Goal: Check status

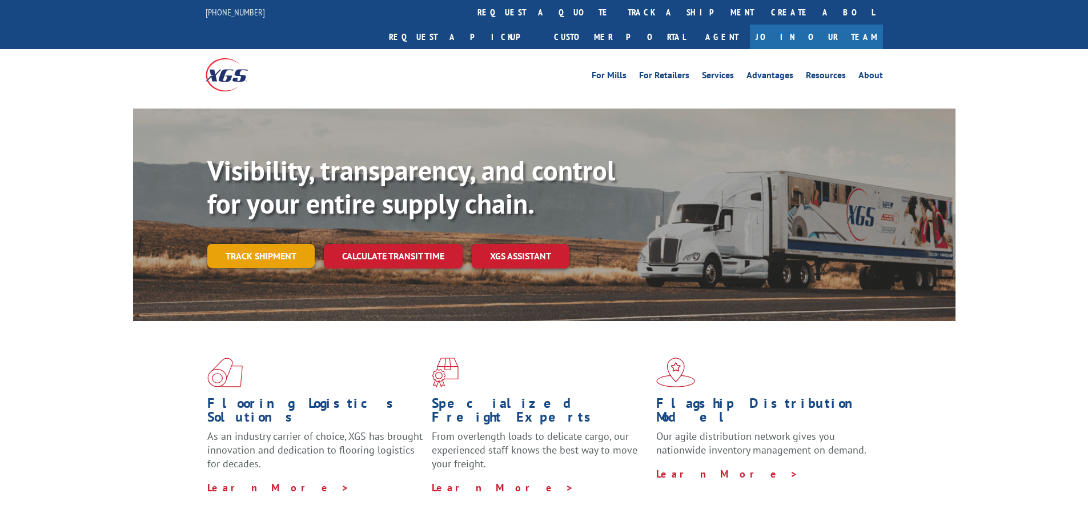
click at [258, 244] on link "Track shipment" at bounding box center [260, 256] width 107 height 24
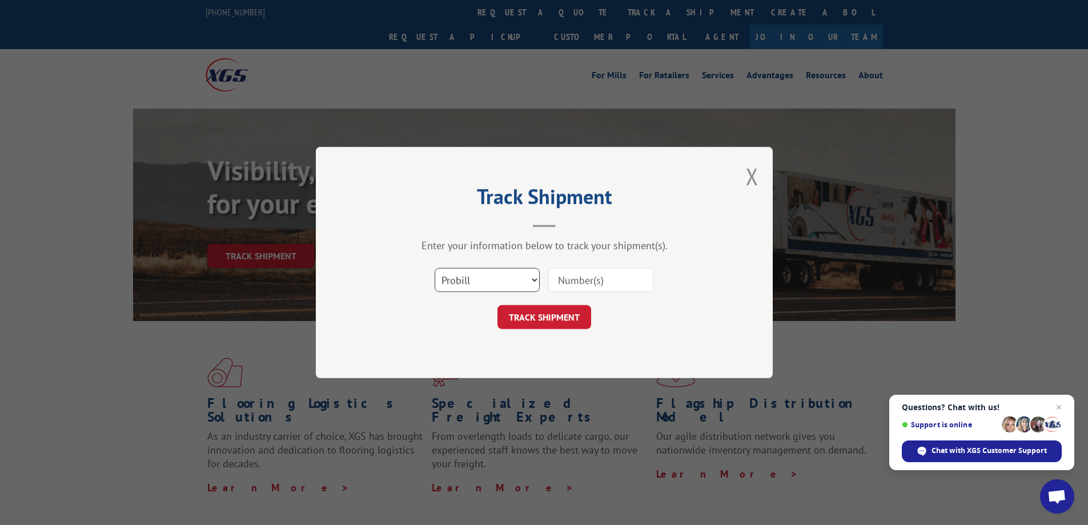
click at [535, 278] on select "Select category... Probill BOL PO" at bounding box center [487, 280] width 105 height 24
select select "bol"
click at [435, 268] on select "Select category... Probill BOL PO" at bounding box center [487, 280] width 105 height 24
click at [577, 281] on input at bounding box center [600, 280] width 105 height 24
paste input "7073263"
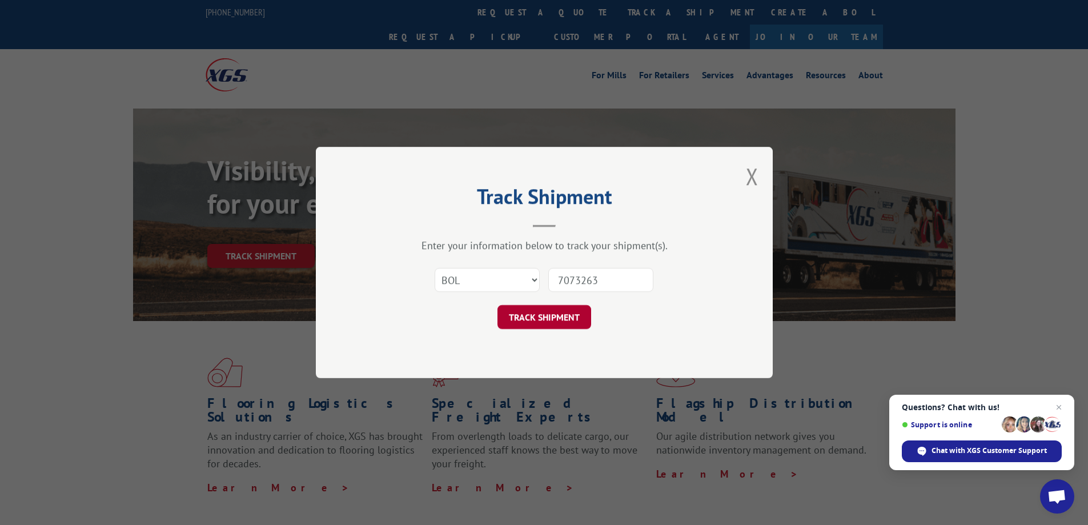
type input "7073263"
click at [558, 313] on button "TRACK SHIPMENT" at bounding box center [545, 317] width 94 height 24
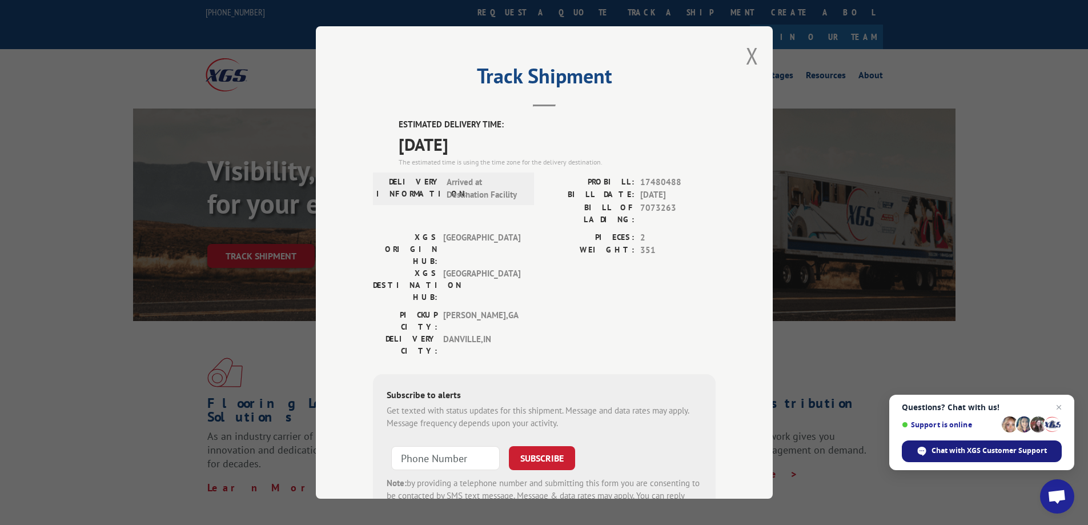
click at [981, 457] on div "Chat with XGS Customer Support" at bounding box center [982, 451] width 160 height 22
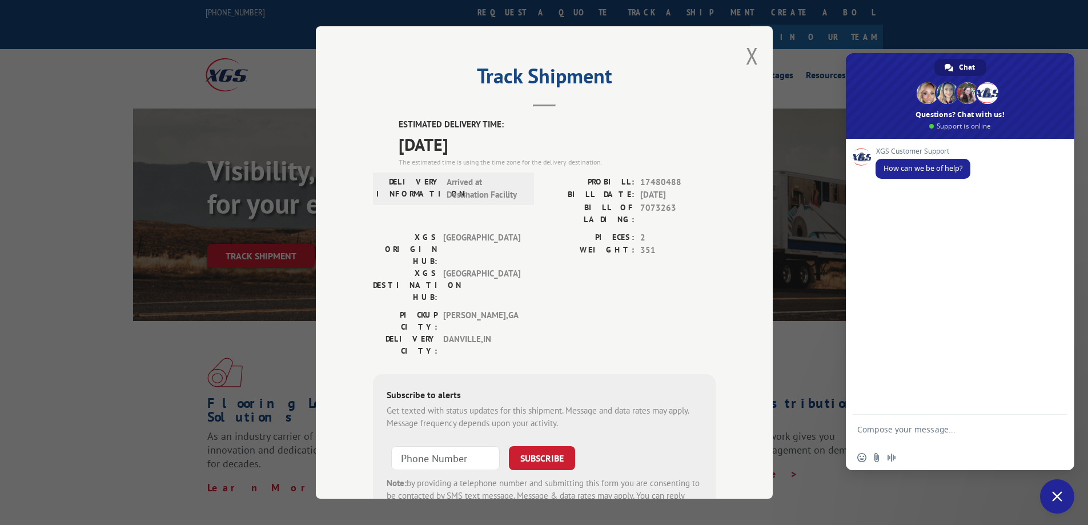
click at [910, 432] on textarea "Compose your message..." at bounding box center [948, 434] width 181 height 21
type textarea "i"
type textarea "Morning"
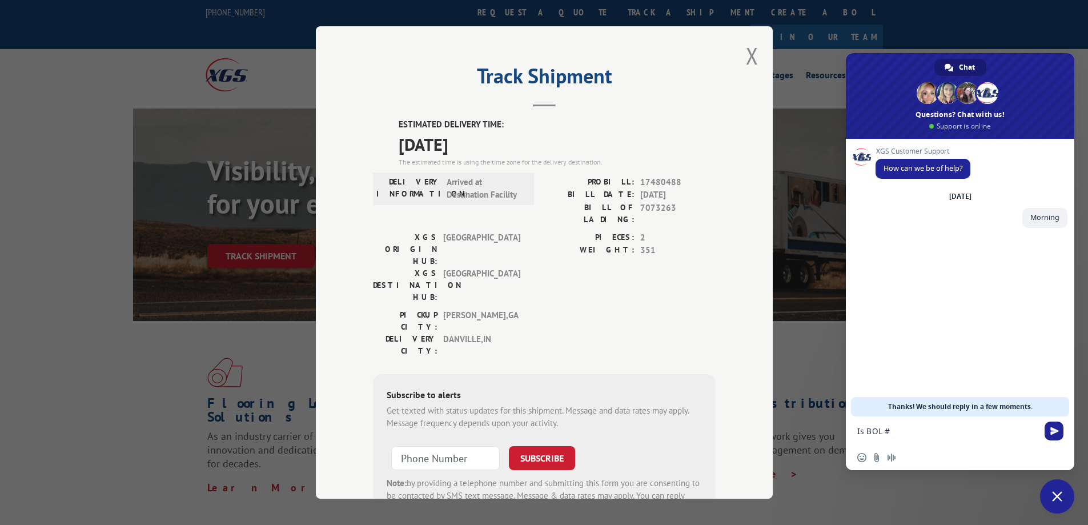
paste textarea "7073263"
type textarea "Is BOL # 7073263 at the [GEOGRAPHIC_DATA] location?"
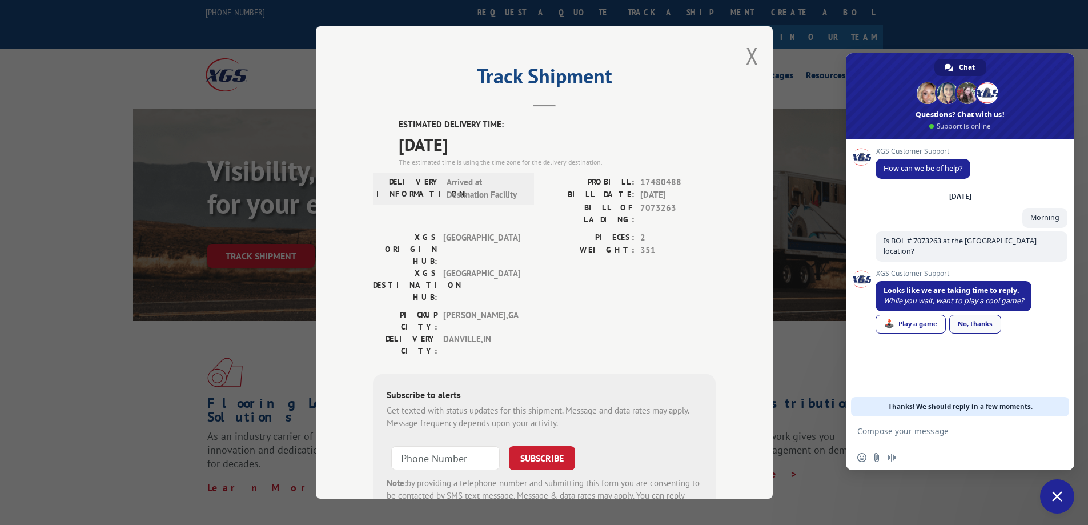
click at [980, 316] on div "No, thanks" at bounding box center [976, 324] width 52 height 19
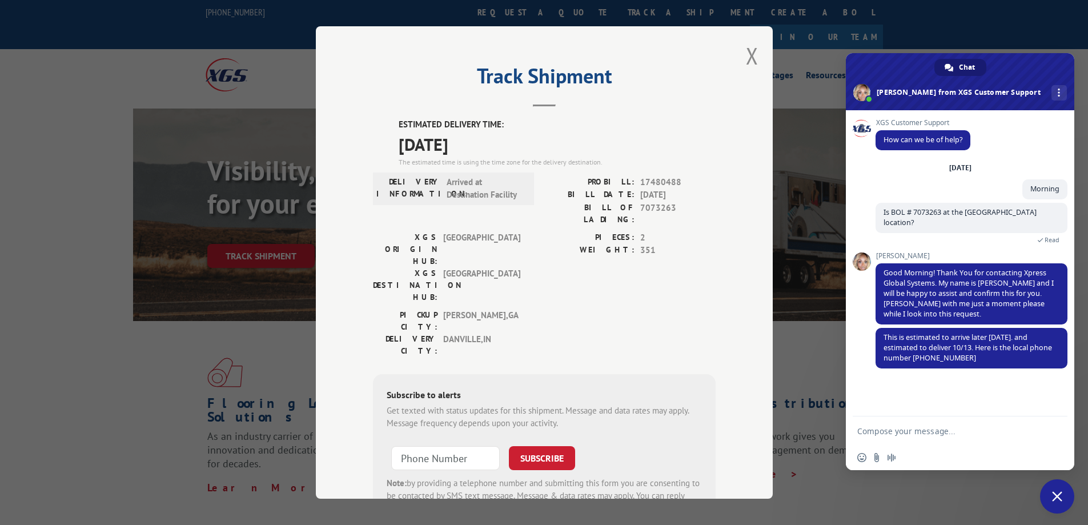
click at [906, 432] on textarea "Compose your message..." at bounding box center [948, 431] width 181 height 10
type textarea "Thank you!"
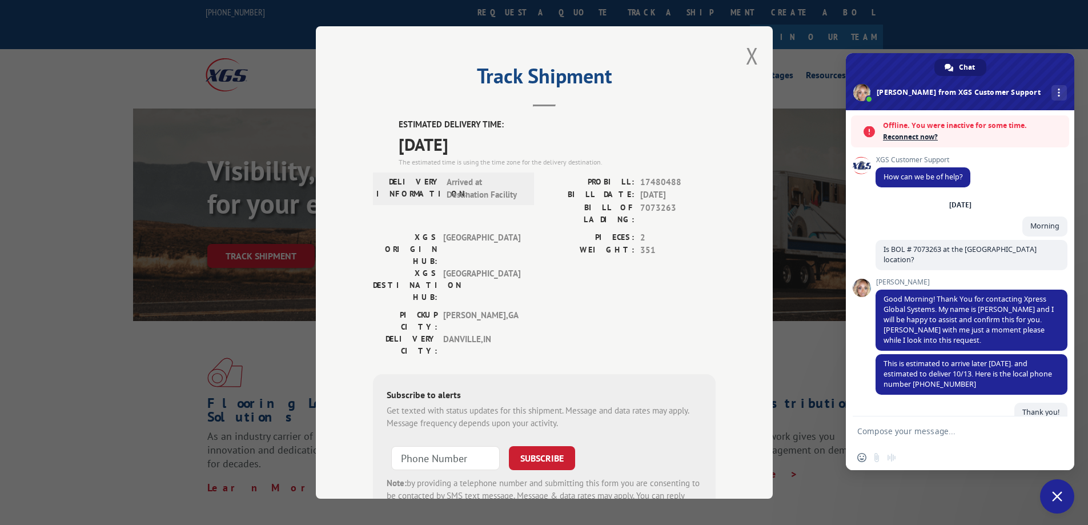
scroll to position [98, 0]
